Goal: Navigation & Orientation: Locate item on page

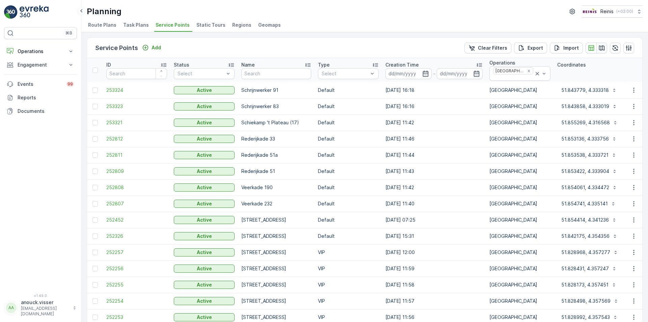
click at [600, 49] on icon "button" at bounding box center [601, 48] width 7 height 7
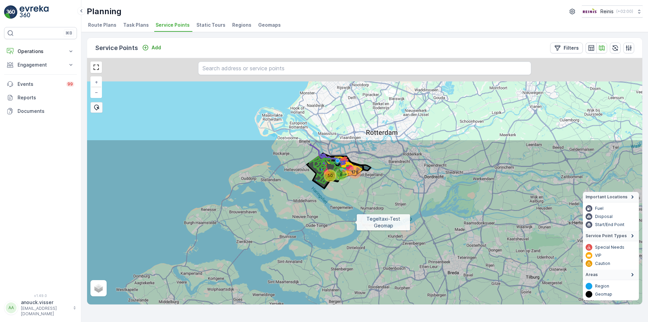
drag, startPoint x: 366, startPoint y: 120, endPoint x: 353, endPoint y: 246, distance: 126.2
click at [353, 246] on icon at bounding box center [353, 287] width 668 height 297
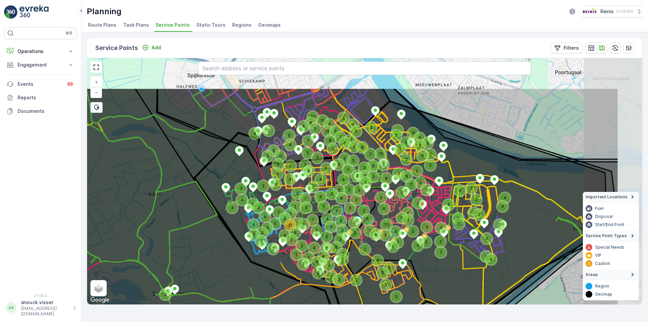
drag, startPoint x: 335, startPoint y: 116, endPoint x: 255, endPoint y: 171, distance: 97.5
click at [255, 171] on icon at bounding box center [284, 236] width 668 height 297
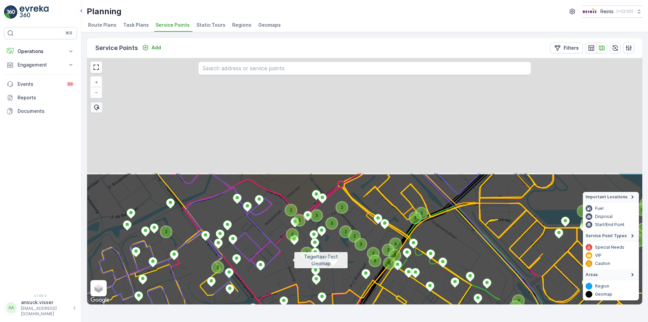
drag, startPoint x: 254, startPoint y: 133, endPoint x: 285, endPoint y: 238, distance: 109.7
click at [296, 265] on icon at bounding box center [404, 321] width 668 height 297
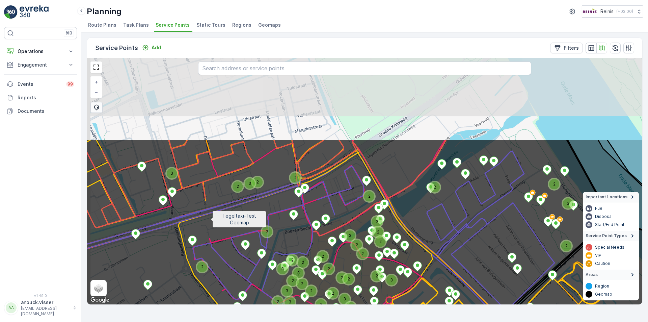
drag, startPoint x: 167, startPoint y: 112, endPoint x: 210, endPoint y: 219, distance: 114.9
click at [210, 219] on icon at bounding box center [408, 287] width 668 height 297
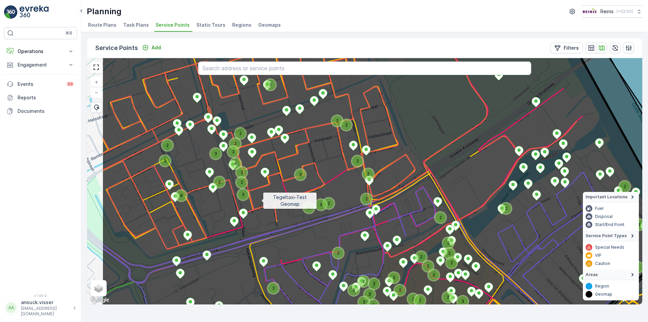
drag, startPoint x: 189, startPoint y: 179, endPoint x: 261, endPoint y: 200, distance: 74.3
click at [261, 200] on icon at bounding box center [436, 202] width 668 height 297
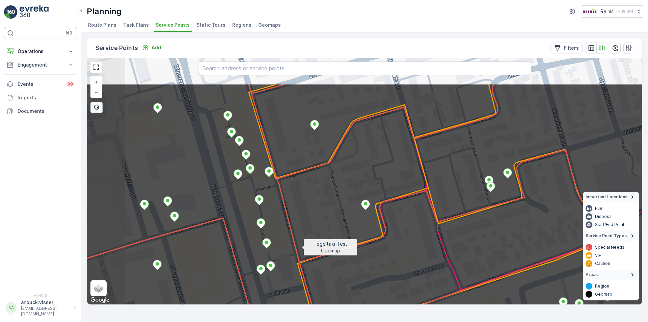
drag, startPoint x: 288, startPoint y: 234, endPoint x: 301, endPoint y: 247, distance: 18.6
click at [301, 247] on icon at bounding box center [414, 231] width 668 height 297
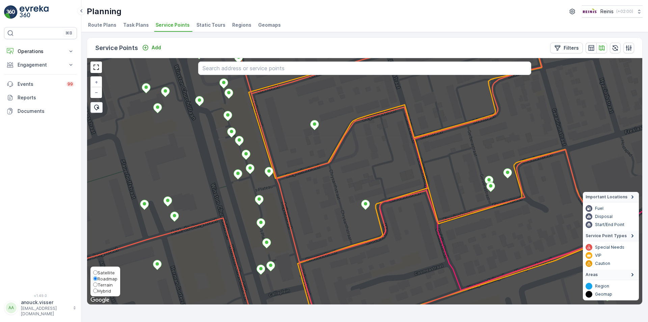
click at [104, 274] on span "Satellite" at bounding box center [106, 272] width 17 height 5
click at [98, 274] on input "Satellite" at bounding box center [95, 272] width 4 height 4
radio input "true"
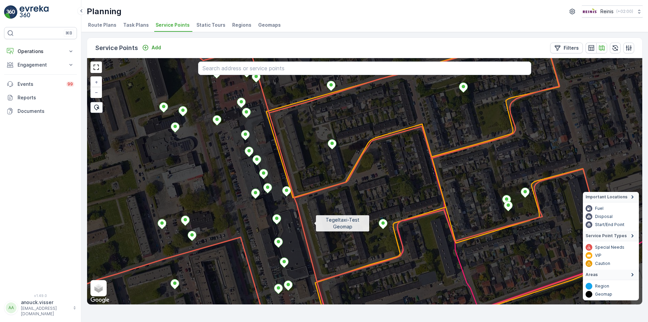
drag, startPoint x: 303, startPoint y: 214, endPoint x: 314, endPoint y: 223, distance: 14.3
click at [314, 223] on icon at bounding box center [382, 200] width 668 height 297
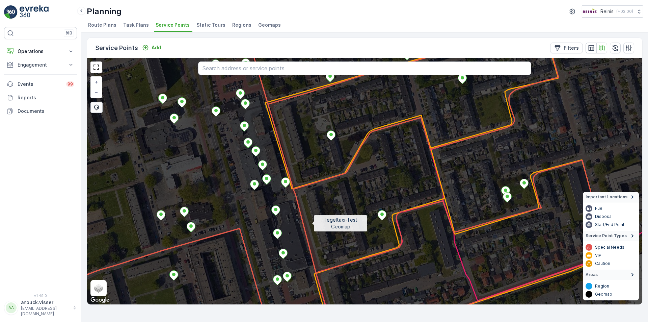
drag, startPoint x: 312, startPoint y: 232, endPoint x: 311, endPoint y: 223, distance: 8.8
click at [311, 223] on icon at bounding box center [364, 172] width 668 height 297
